Goal: Task Accomplishment & Management: Use online tool/utility

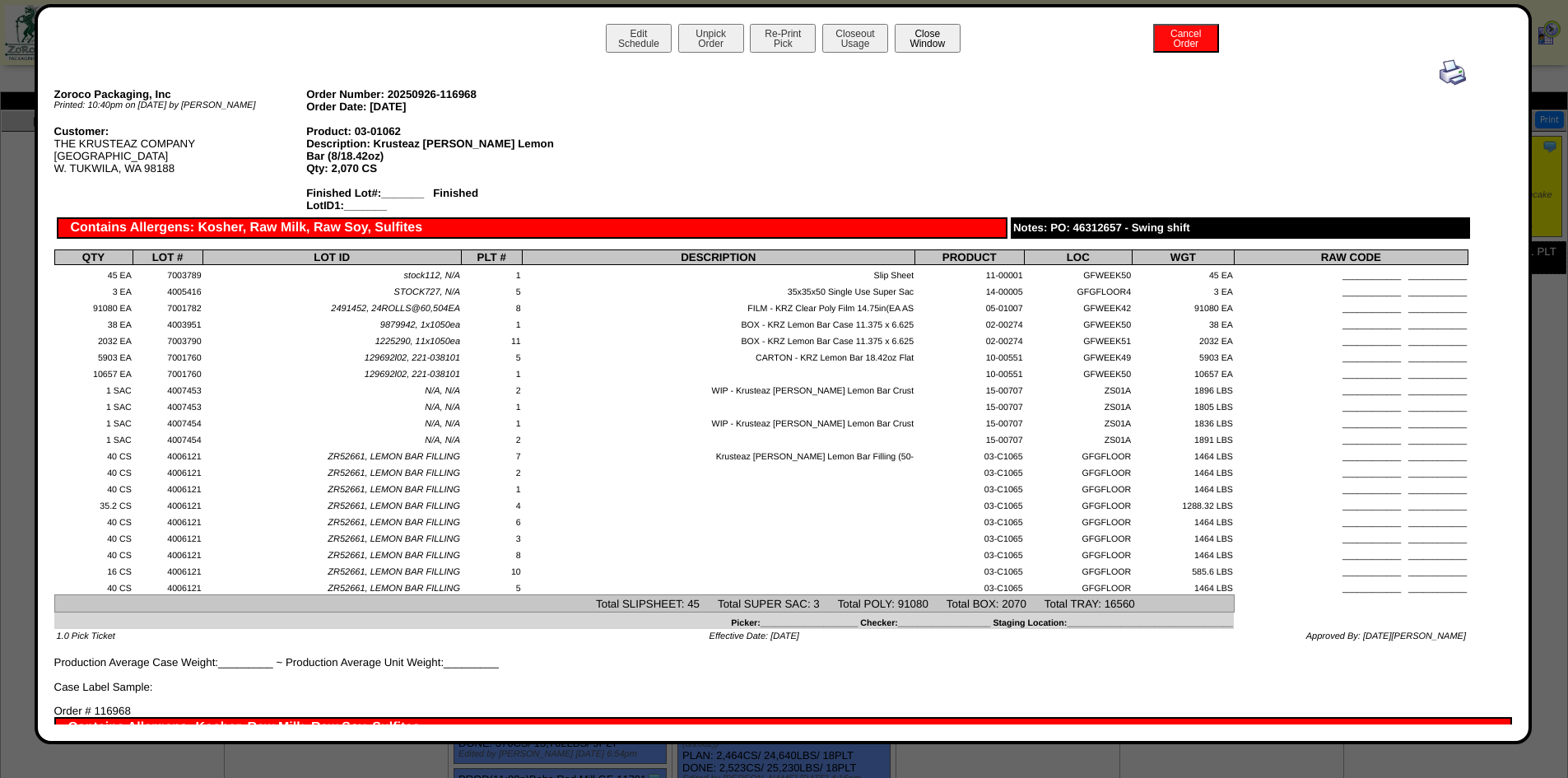
click at [942, 38] on button "Close Window" at bounding box center [928, 38] width 66 height 29
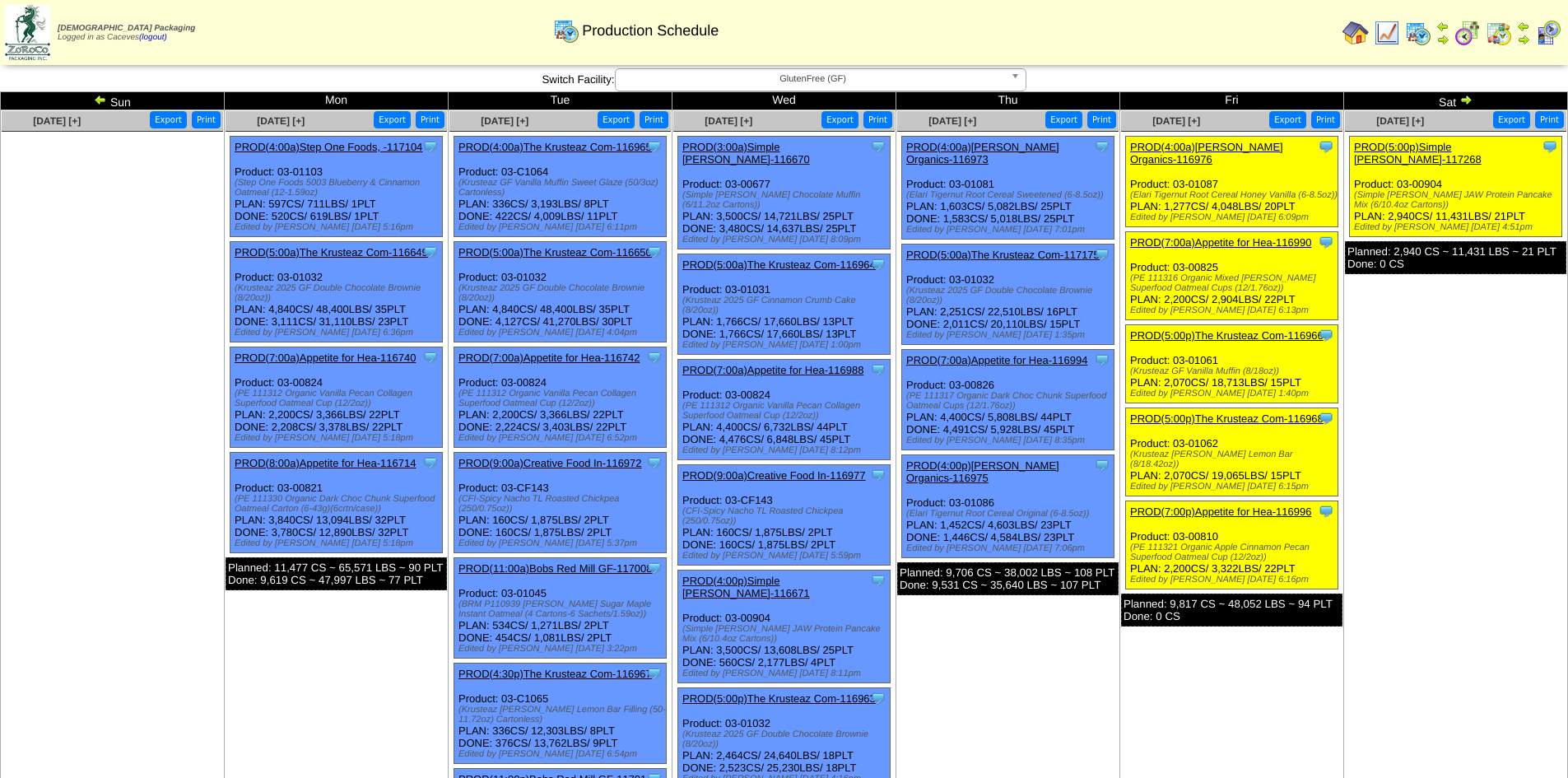
drag, startPoint x: 1445, startPoint y: 437, endPoint x: 1419, endPoint y: 390, distance: 53.7
click at [1419, 390] on td "Sep 27 [+] Print Export Clone Item PROD(5:00p)Simple Mills-117268 Simple Mills …" at bounding box center [1456, 509] width 223 height 797
click at [1394, 35] on img at bounding box center [1386, 33] width 26 height 26
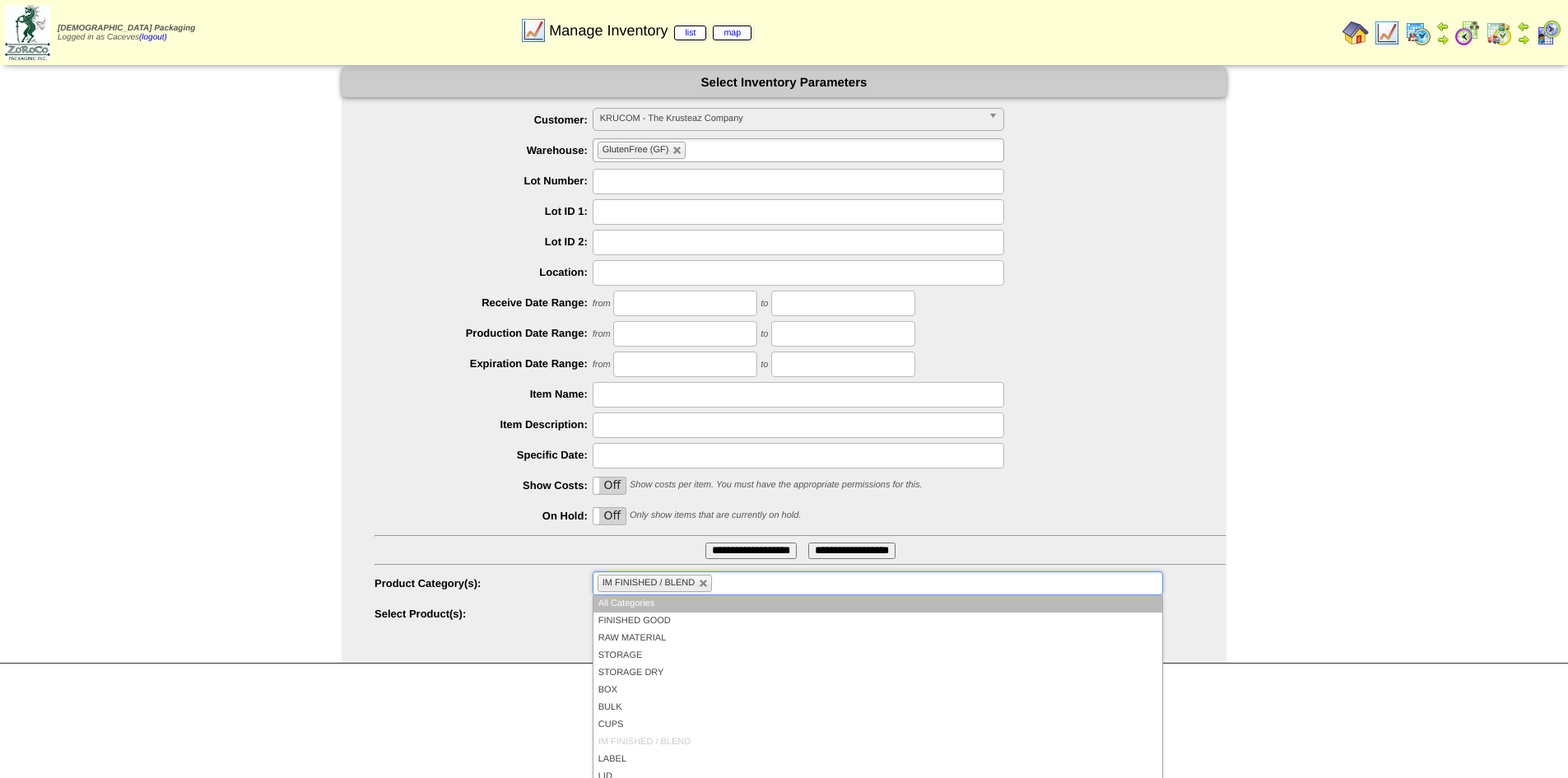
click at [695, 586] on li "IM FINISHED / BLEND" at bounding box center [654, 583] width 114 height 17
click at [700, 586] on link at bounding box center [703, 583] width 10 height 10
type input "**********"
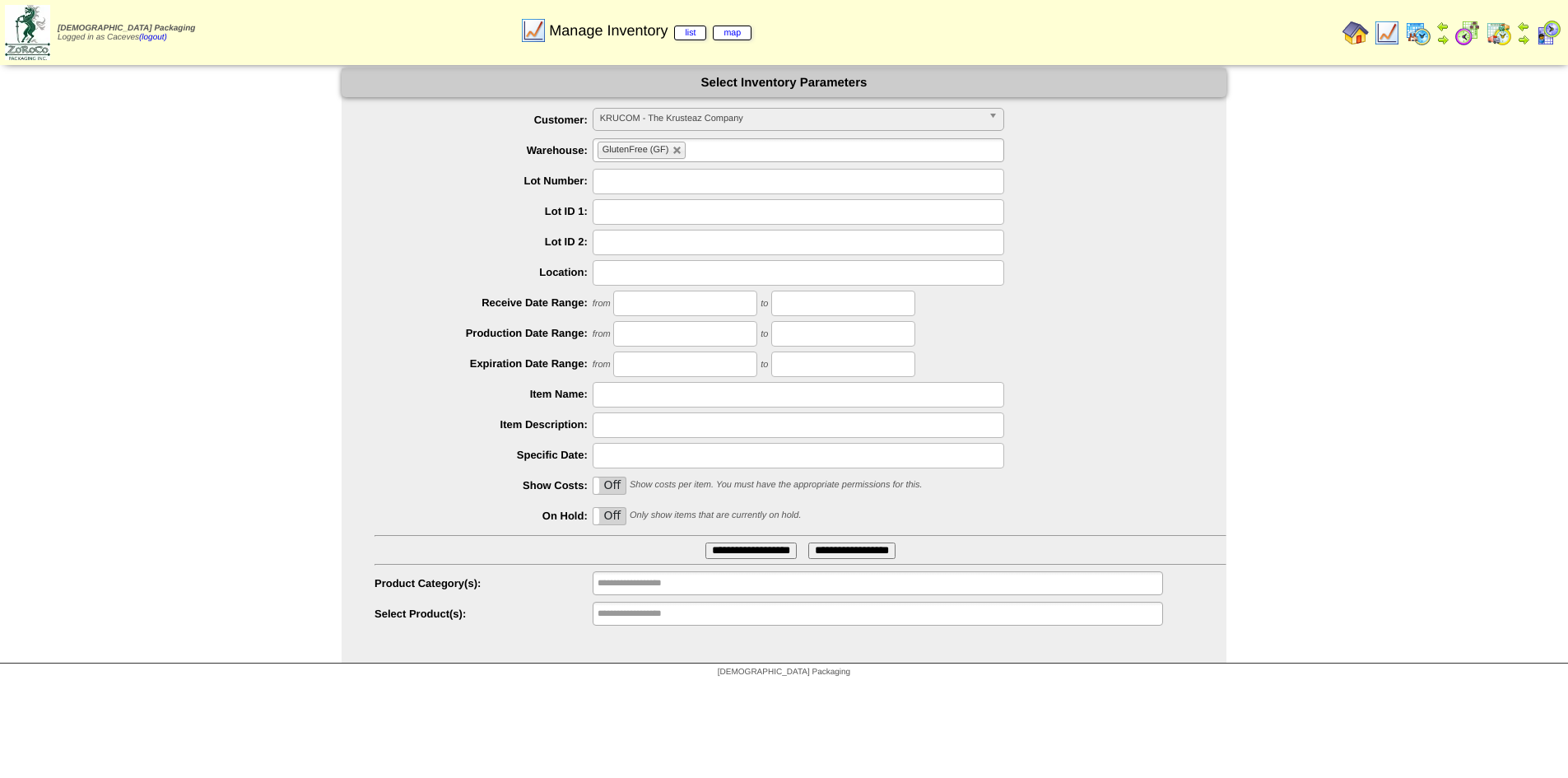
click at [1073, 516] on div "On Off Only show items that are currently on hold." at bounding box center [801, 516] width 852 height 26
click at [659, 177] on input "text" at bounding box center [798, 182] width 411 height 26
type input "*******"
click at [737, 546] on input "**********" at bounding box center [751, 551] width 91 height 16
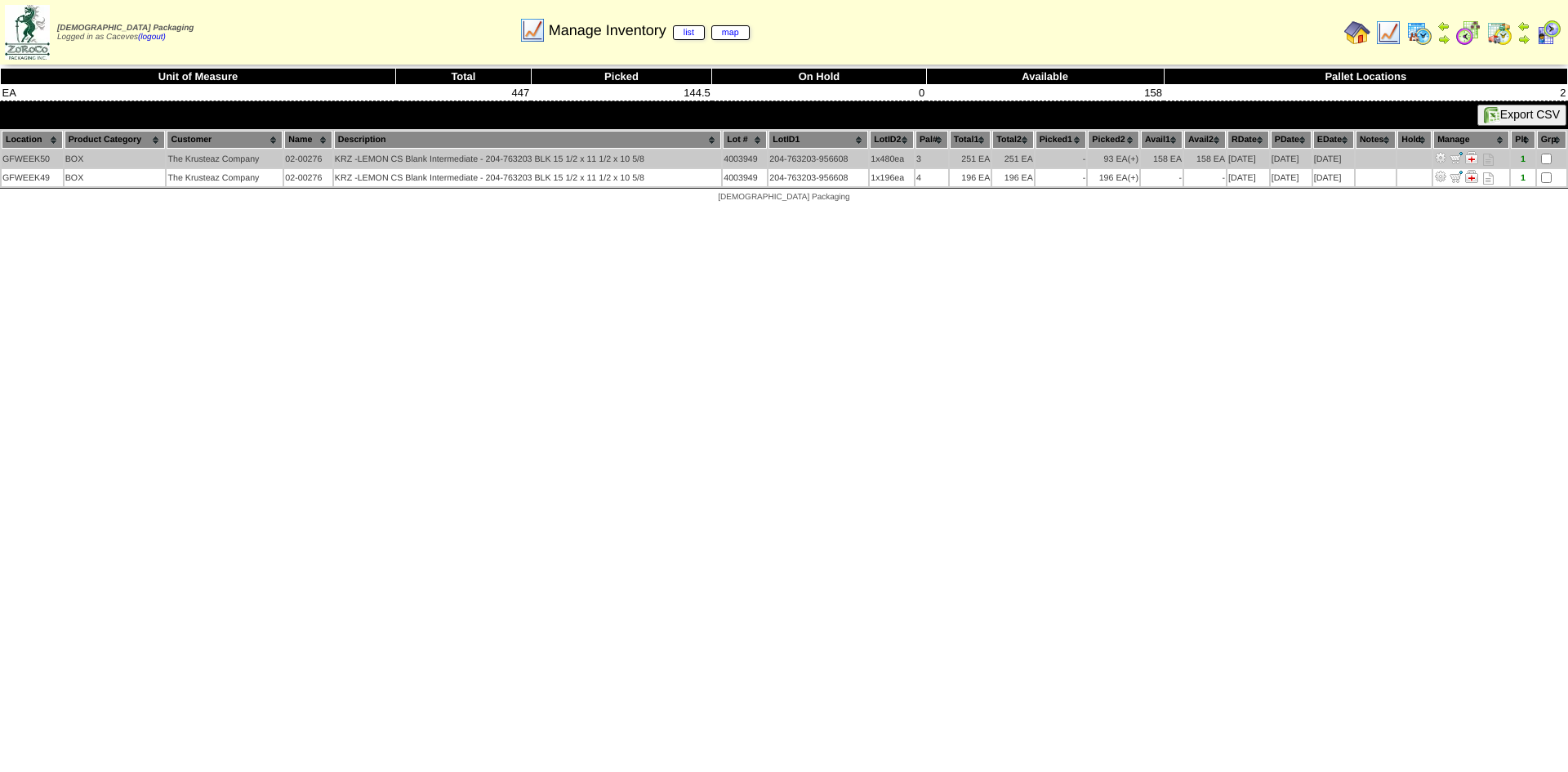
drag, startPoint x: 646, startPoint y: 160, endPoint x: 575, endPoint y: 163, distance: 71.1
click at [575, 163] on td "KRZ -LEMON CS Blank Intermediate - 204-763203 BLK 15 1/2 x 11 1/2 x 10 5/8" at bounding box center [527, 158] width 387 height 17
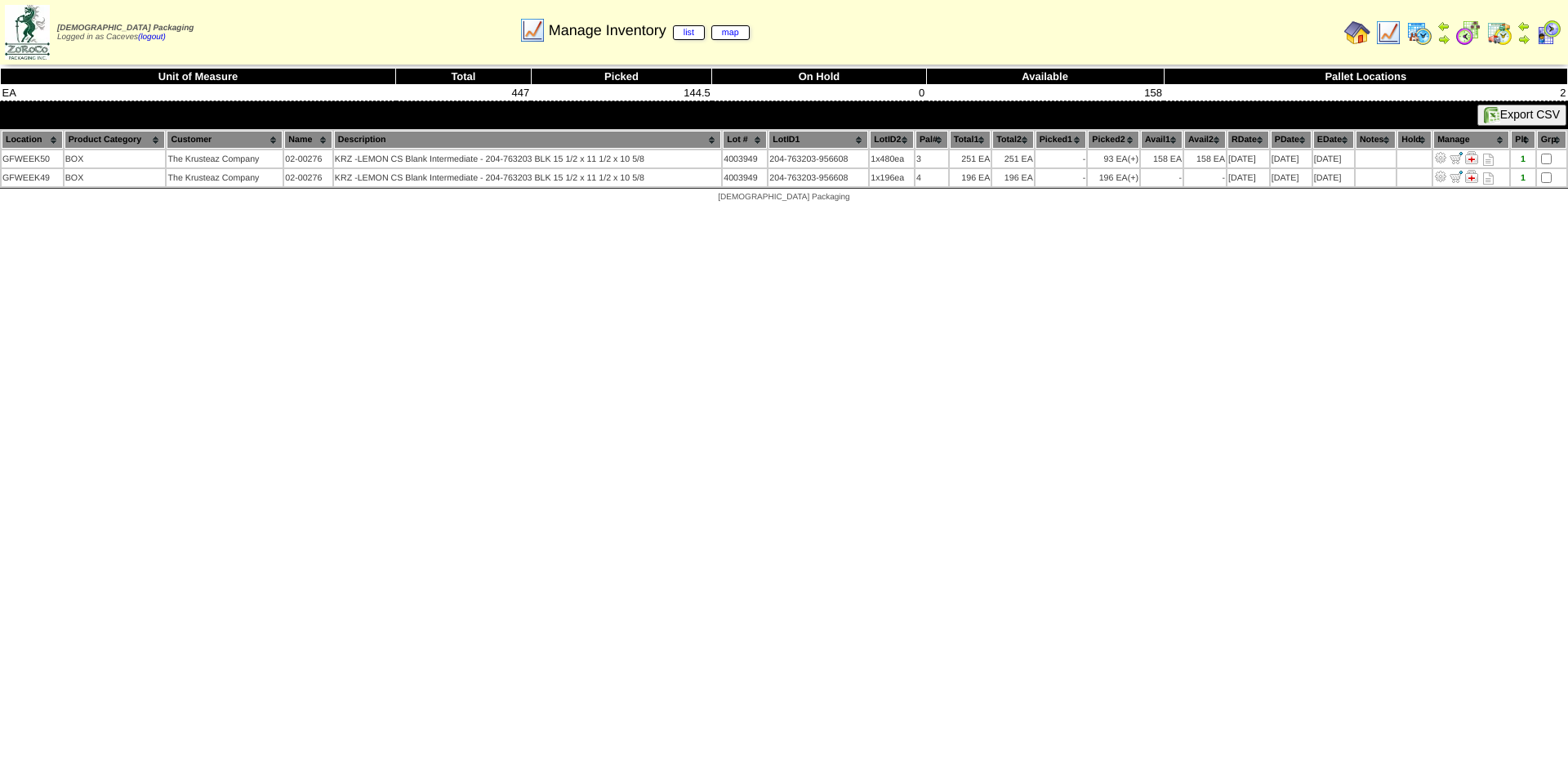
click at [669, 211] on html "[DEMOGRAPHIC_DATA] Packaging Logged in as Caceves (logout) Print All" at bounding box center [784, 105] width 1568 height 211
click at [1415, 35] on img at bounding box center [1419, 33] width 26 height 26
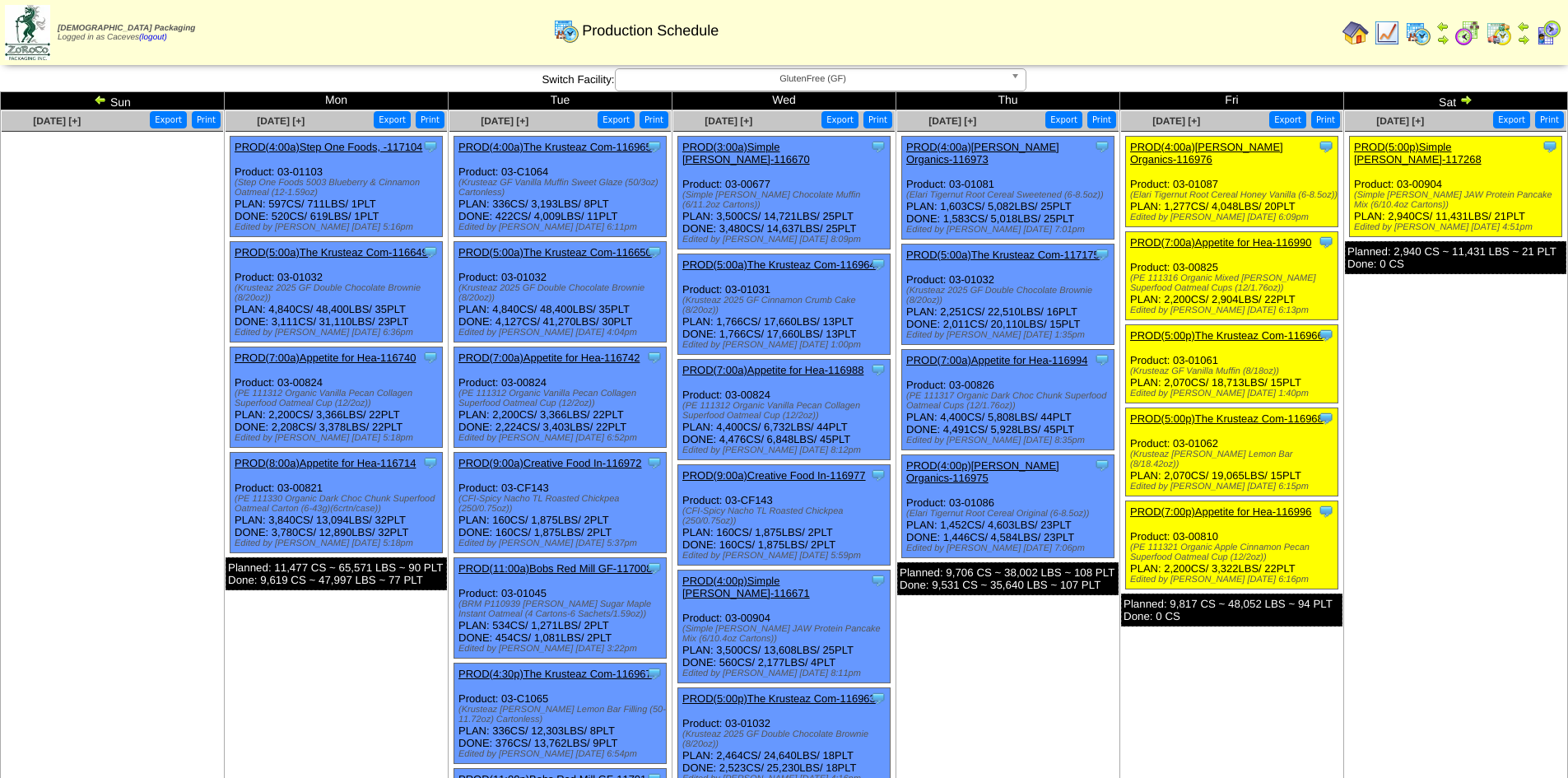
click at [1460, 104] on img at bounding box center [1466, 99] width 13 height 13
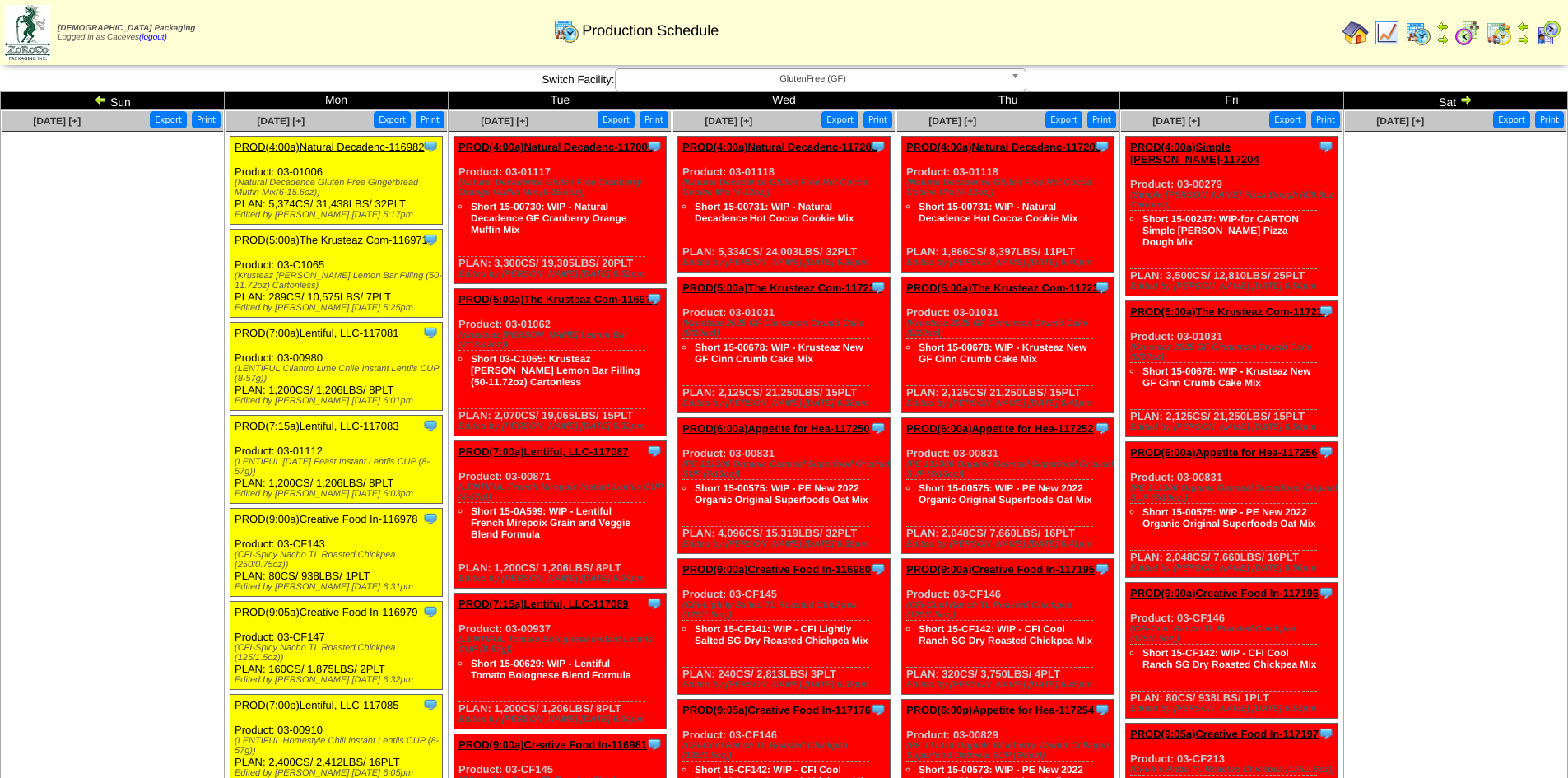
click at [358, 240] on link "PROD(5:00a)The Krusteaz Com-116971" at bounding box center [331, 240] width 193 height 13
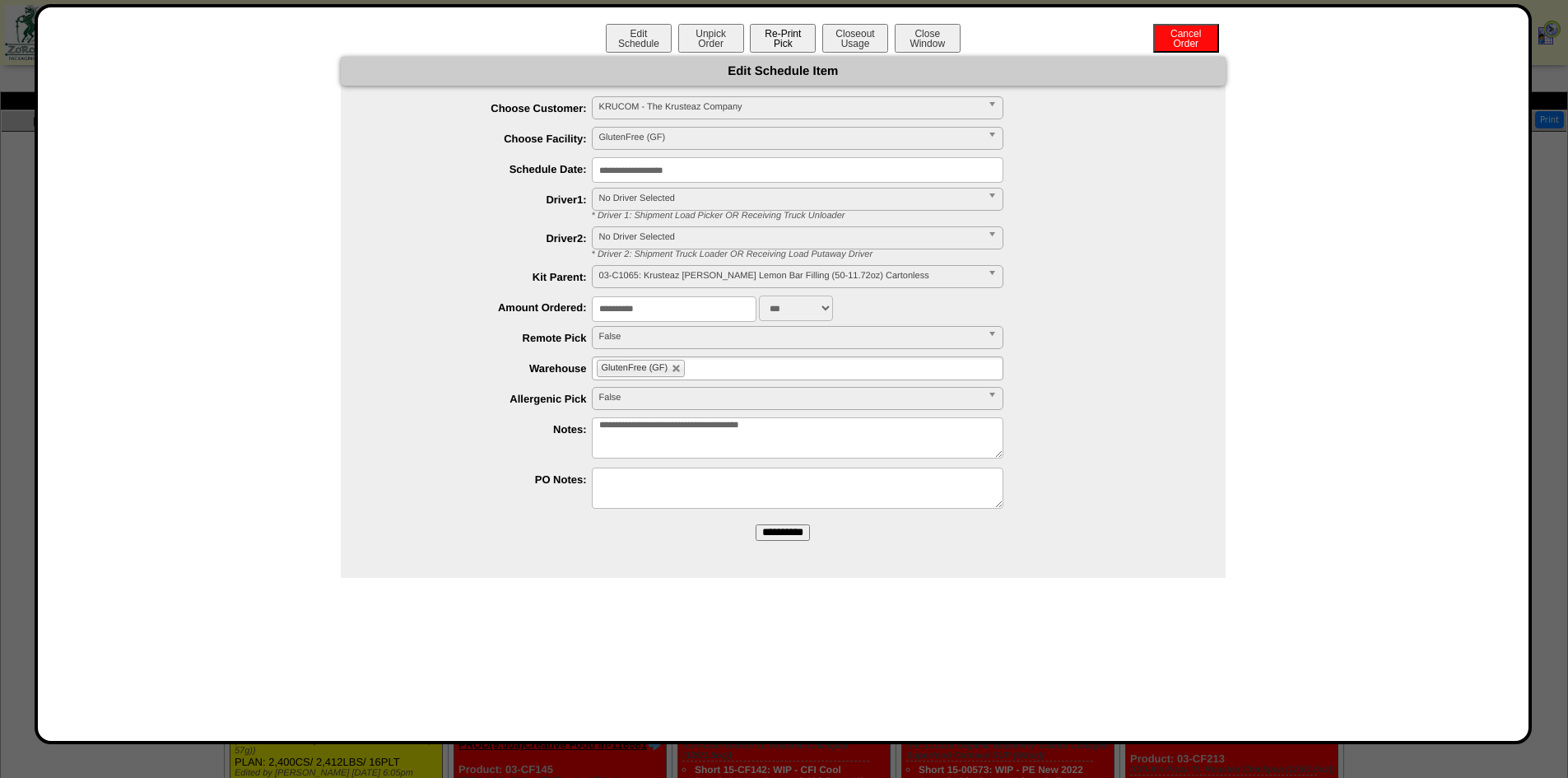
click at [774, 50] on button "Re-Print Pick" at bounding box center [783, 38] width 66 height 29
